Goal: Information Seeking & Learning: Learn about a topic

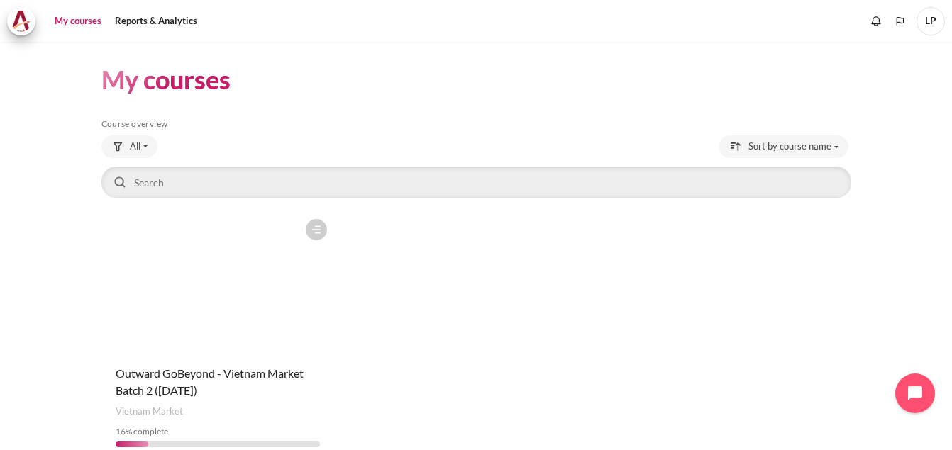
scroll to position [68, 0]
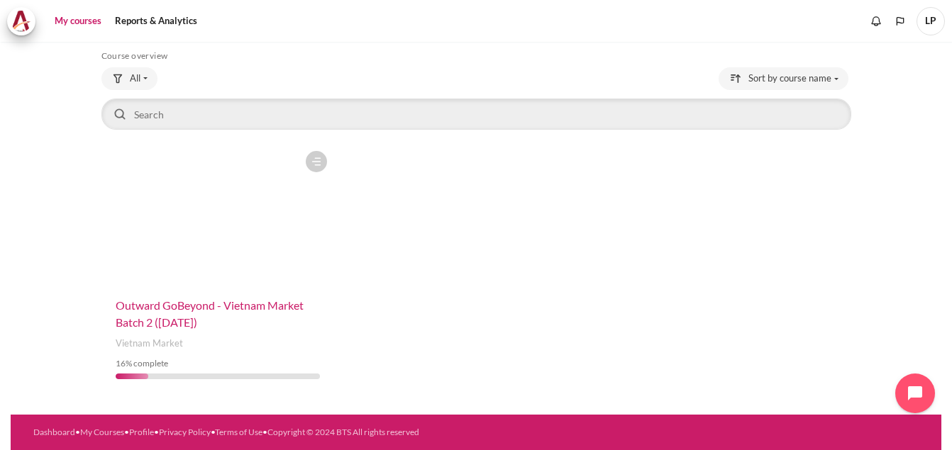
click at [204, 301] on span "Outward GoBeyond - Vietnam Market Batch 2 ([DATE])" at bounding box center [210, 314] width 188 height 31
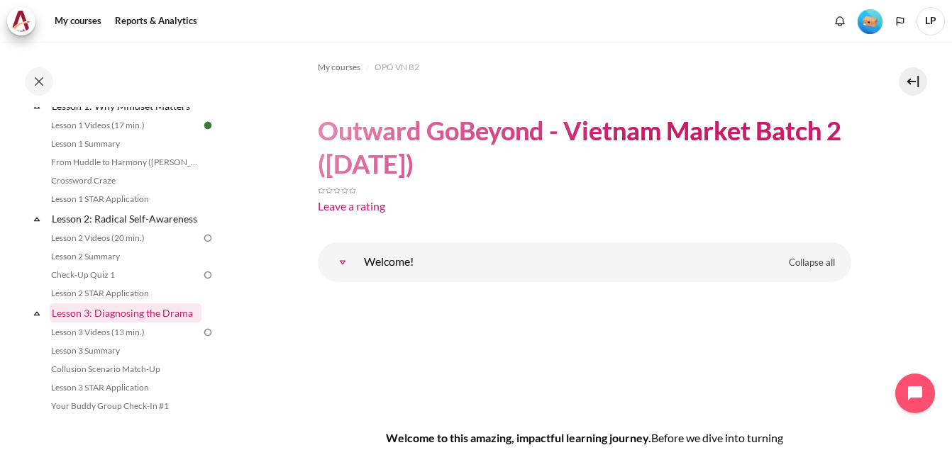
scroll to position [165, 0]
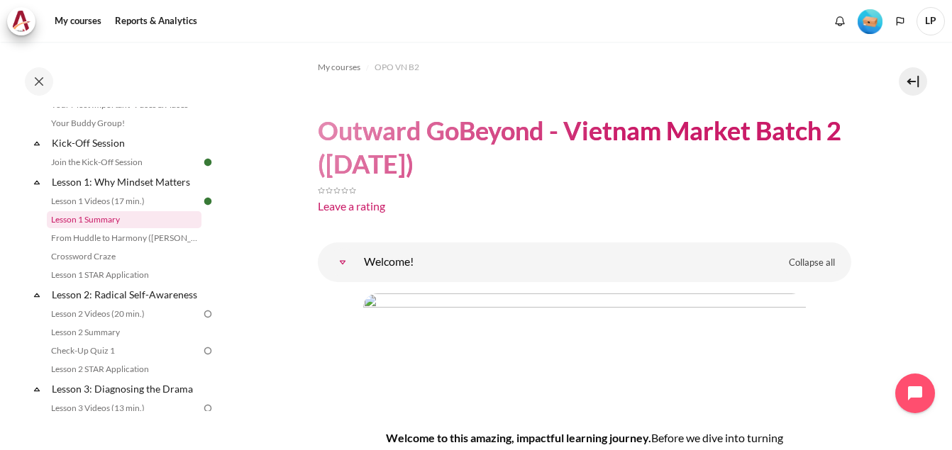
click at [82, 218] on link "Lesson 1 Summary" at bounding box center [124, 219] width 155 height 17
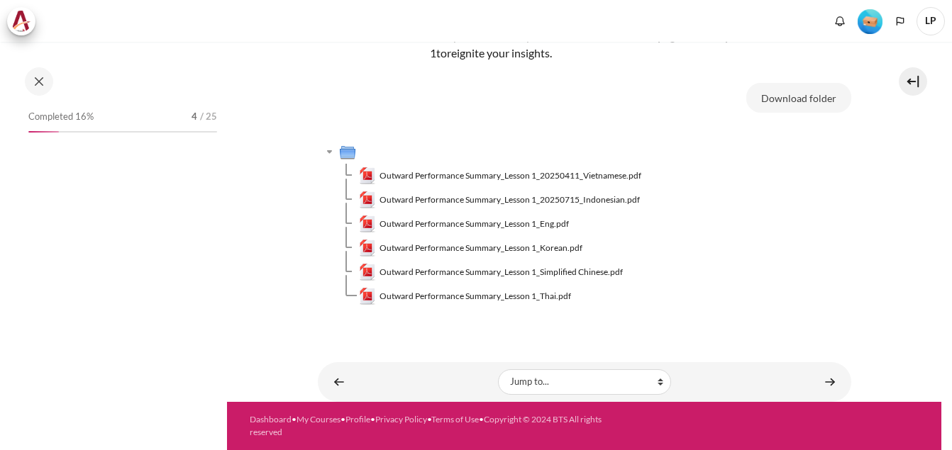
scroll to position [113, 0]
click at [541, 381] on select "Jump to... Getting Started with Our 'Smart-Learning' Platform Why Outward Perfo…" at bounding box center [584, 383] width 173 height 26
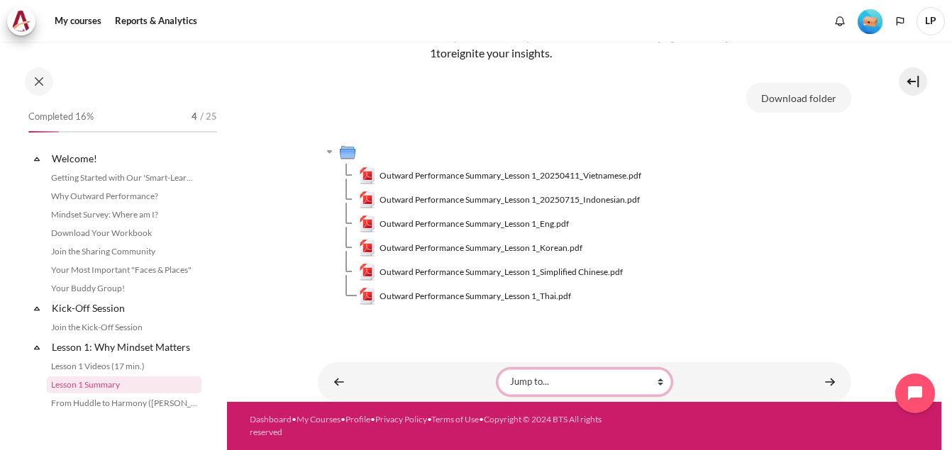
scroll to position [126, 0]
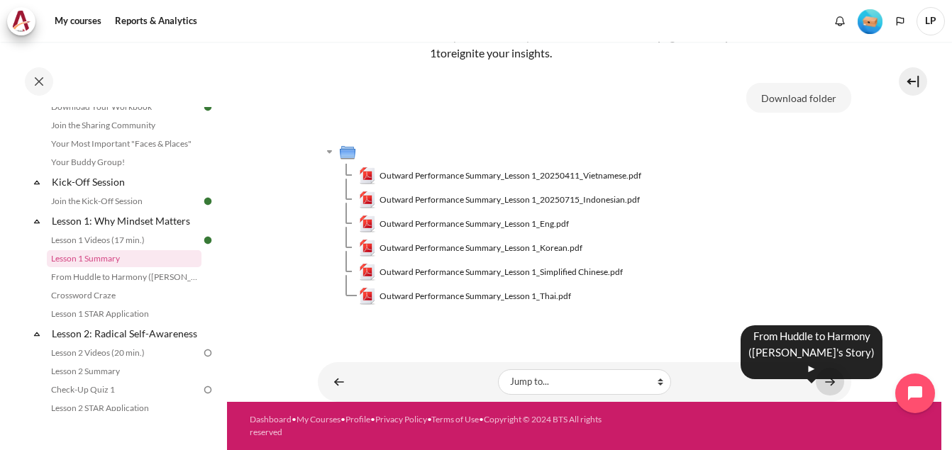
click at [824, 382] on link "Content" at bounding box center [830, 382] width 28 height 28
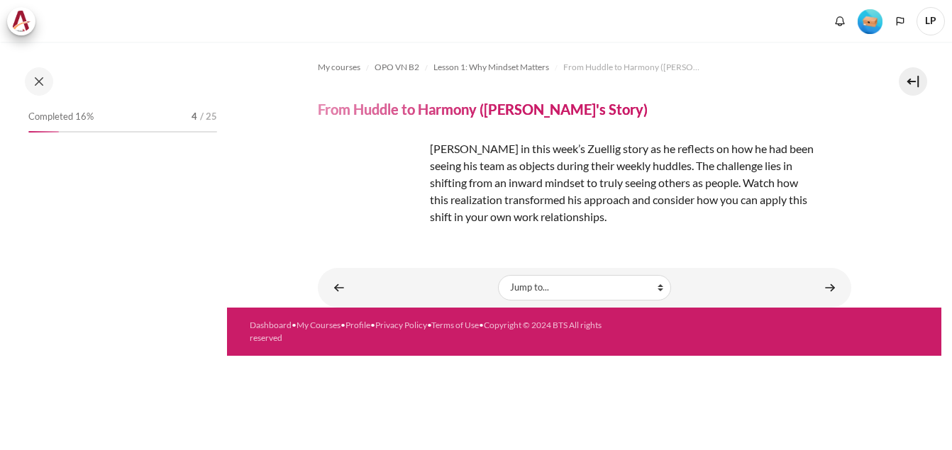
click at [414, 148] on img "Content" at bounding box center [371, 193] width 106 height 106
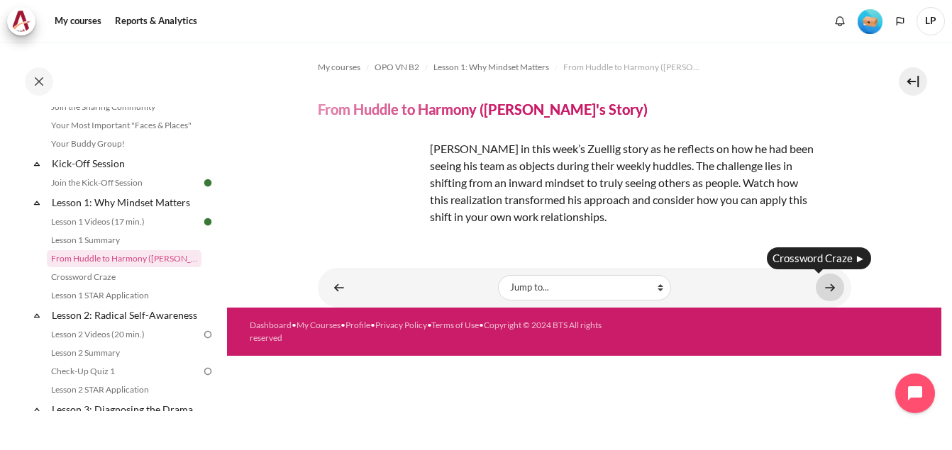
click at [830, 283] on link "Content" at bounding box center [830, 288] width 28 height 28
